Goal: Complete application form

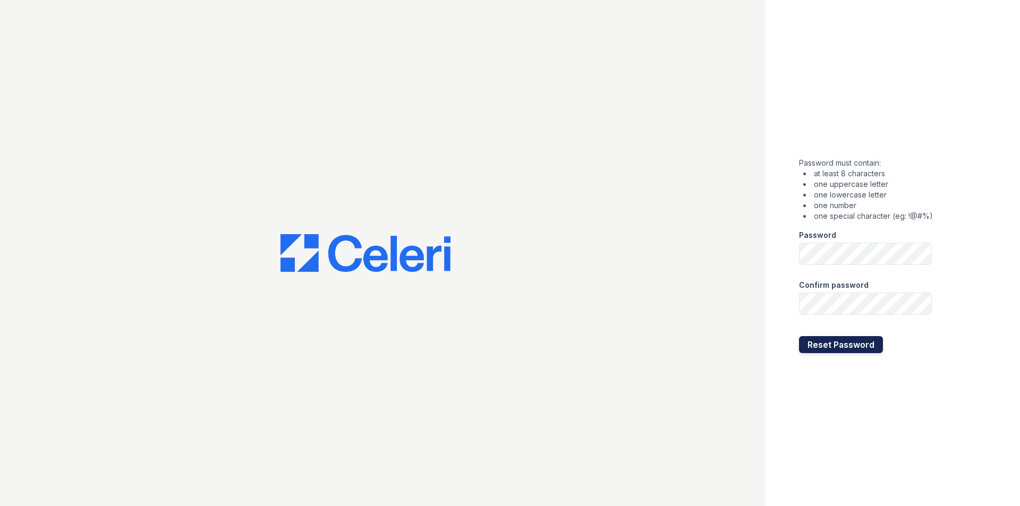
click at [834, 346] on button "Reset Password" at bounding box center [841, 344] width 84 height 17
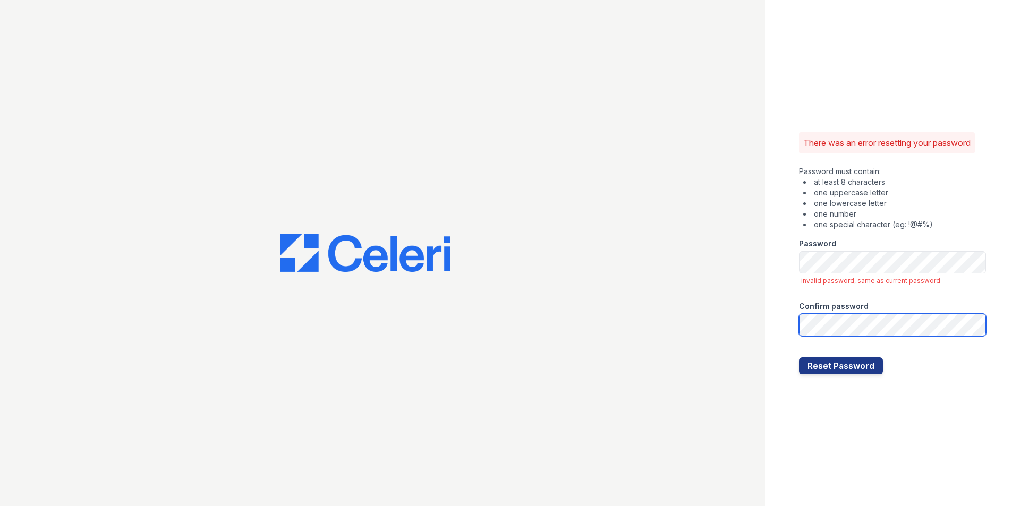
click at [799, 358] on button "Reset Password" at bounding box center [841, 366] width 84 height 17
click at [932, 447] on div "There was an error resetting your password Password must contain: at least 8 ch…" at bounding box center [892, 253] width 255 height 506
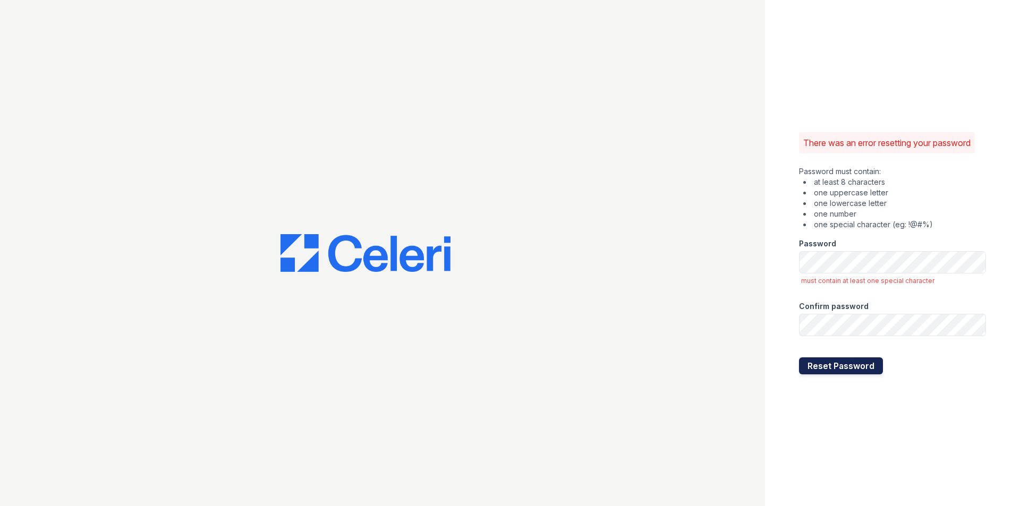
click at [837, 361] on button "Reset Password" at bounding box center [841, 366] width 84 height 17
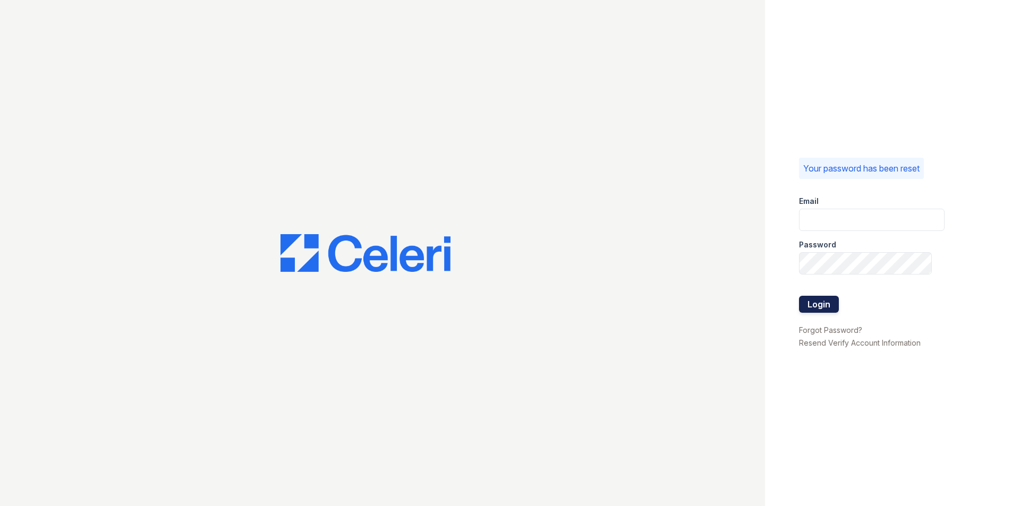
type input "ascentam@dlhproperties.net"
click at [823, 304] on button "Login" at bounding box center [819, 304] width 40 height 17
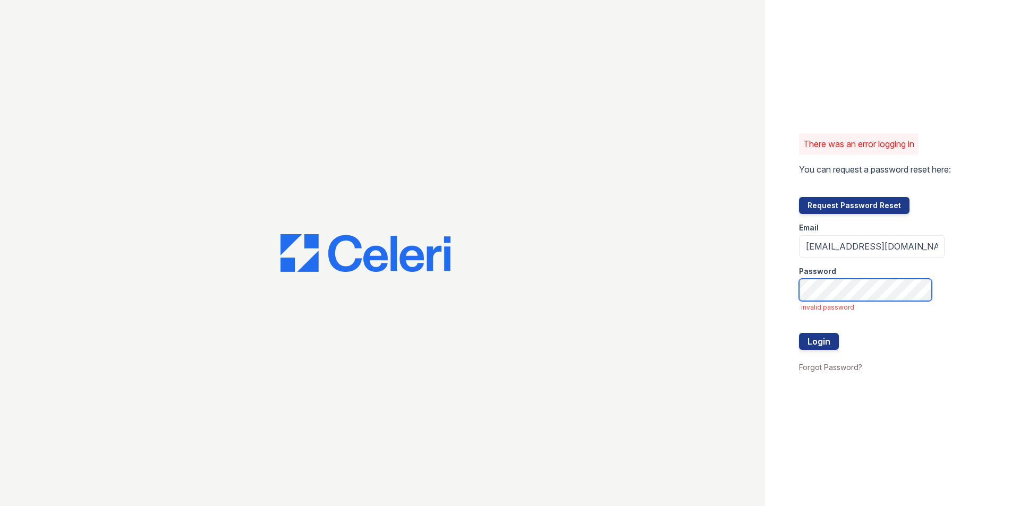
click at [762, 282] on div "There was an error logging in You can request a password reset here: Request Pa…" at bounding box center [510, 253] width 1020 height 506
click at [662, 253] on div "There was an error logging in You can request a password reset here: Request Pa…" at bounding box center [510, 253] width 1020 height 506
click at [819, 345] on button "Login" at bounding box center [819, 341] width 40 height 17
click at [829, 342] on button "Login" at bounding box center [819, 341] width 40 height 17
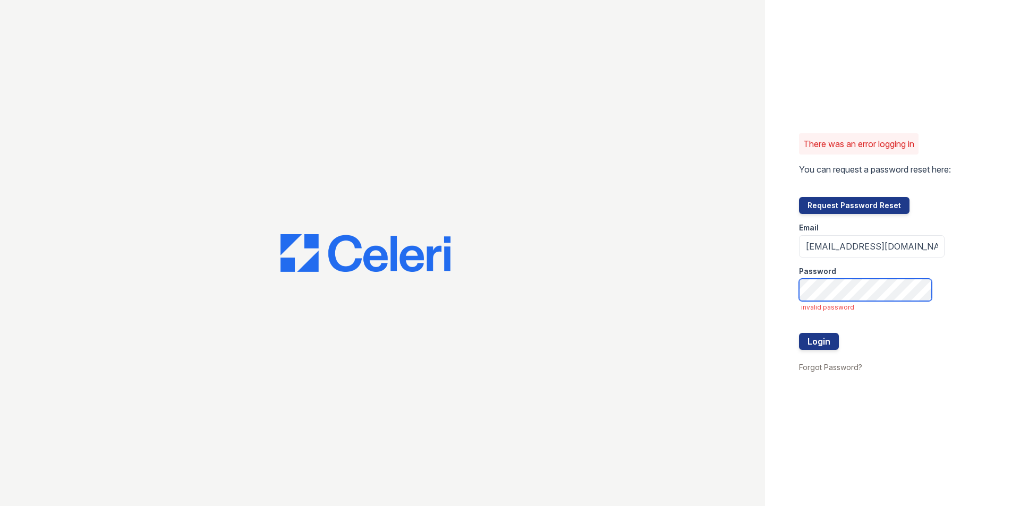
click at [712, 290] on div "There was an error logging in You can request a password reset here: Request Pa…" at bounding box center [510, 253] width 1020 height 506
click at [809, 341] on button "Login" at bounding box center [819, 341] width 40 height 17
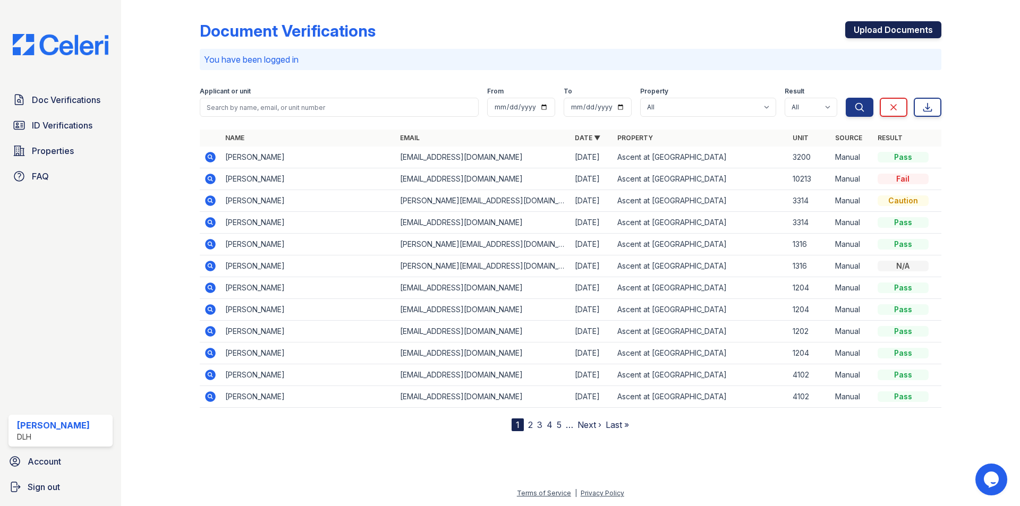
click at [865, 26] on link "Upload Documents" at bounding box center [893, 29] width 96 height 17
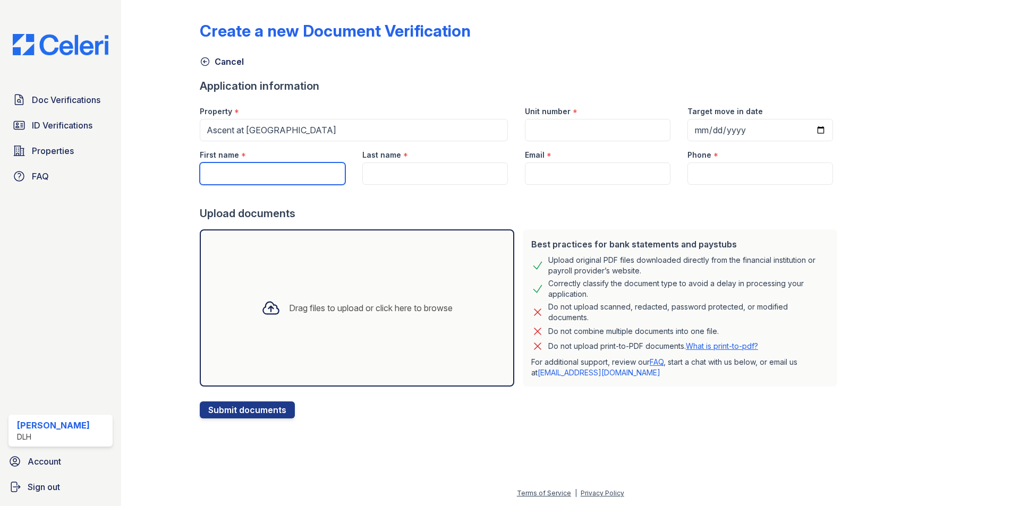
click at [273, 174] on input "First name" at bounding box center [273, 174] width 146 height 22
type input "Shamellda"
click at [426, 175] on input "Last name" at bounding box center [435, 174] width 146 height 22
